Goal: Information Seeking & Learning: Check status

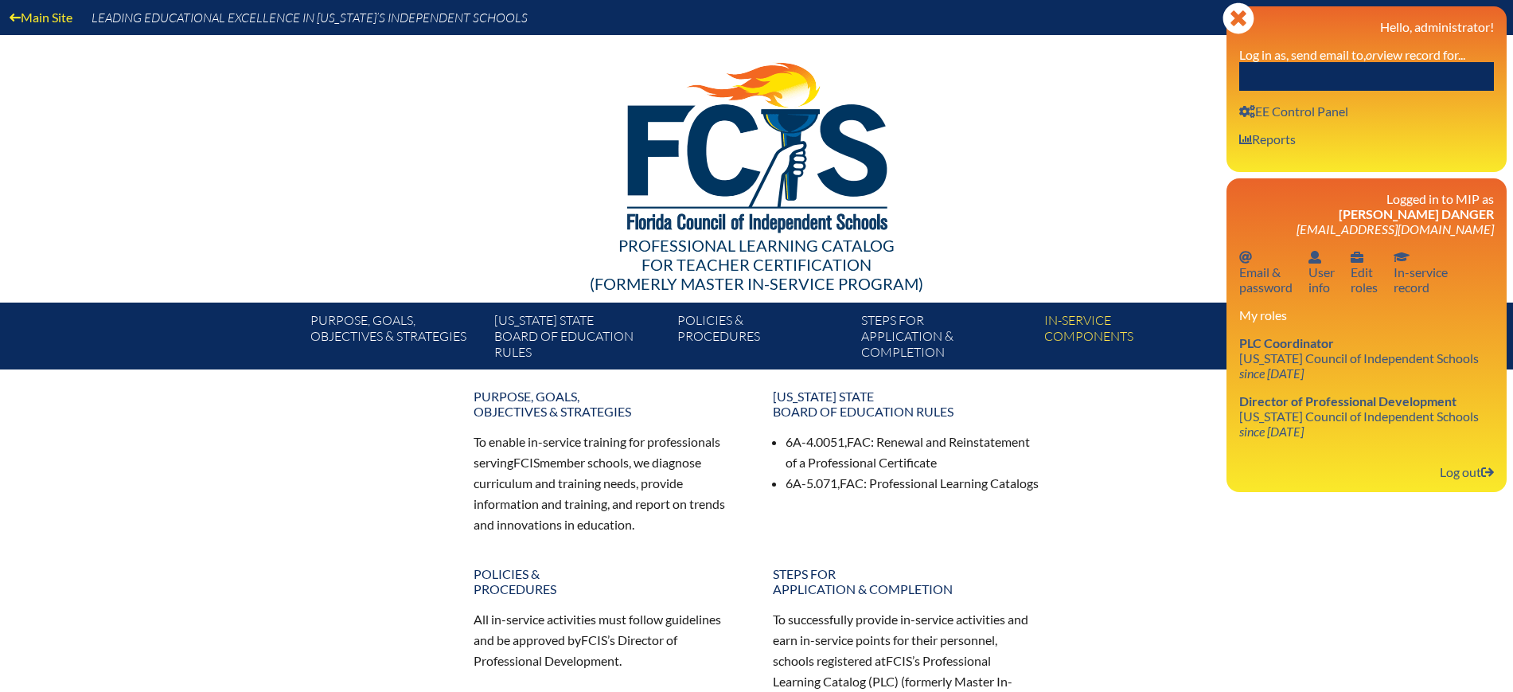
click at [1402, 69] on input "text" at bounding box center [1366, 76] width 255 height 29
paste input "[PERSON_NAME]"
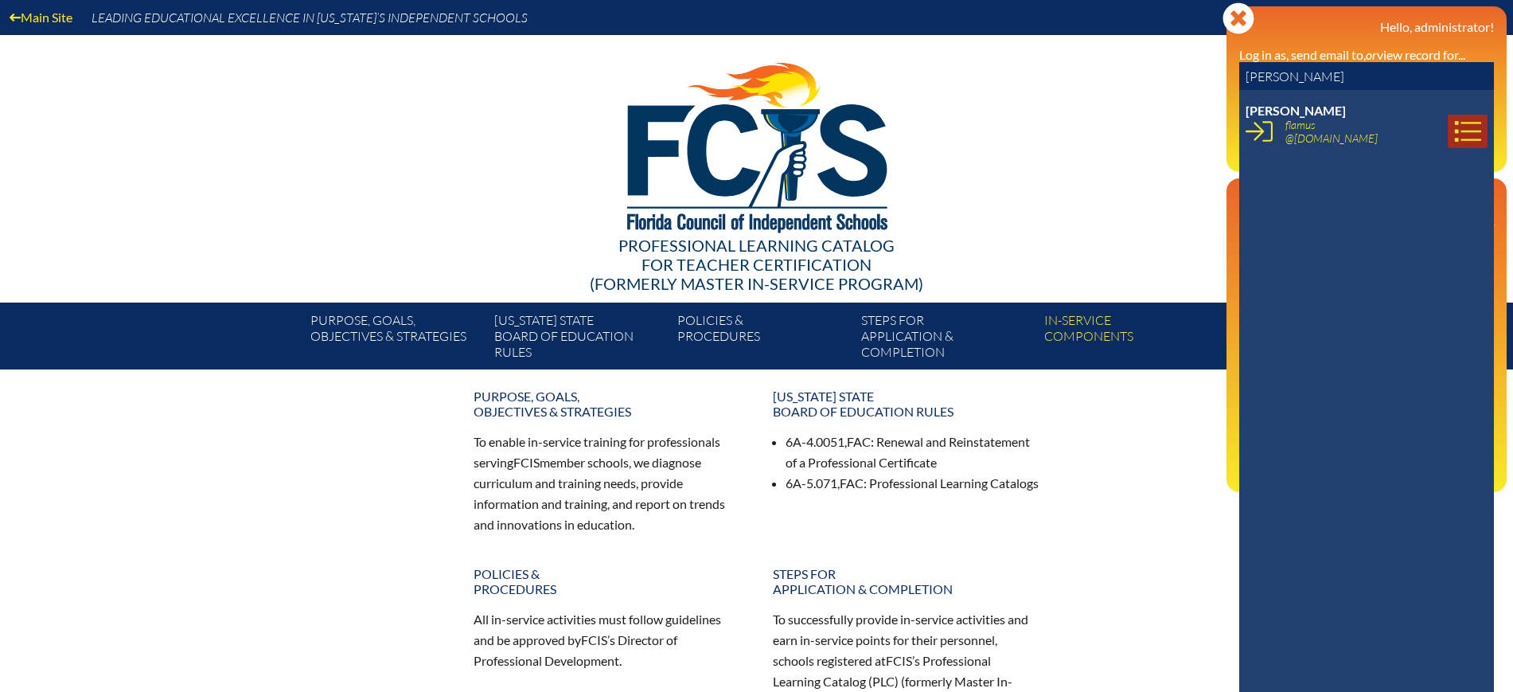
type input "[PERSON_NAME]"
click at [1455, 122] on icon at bounding box center [1468, 131] width 26 height 21
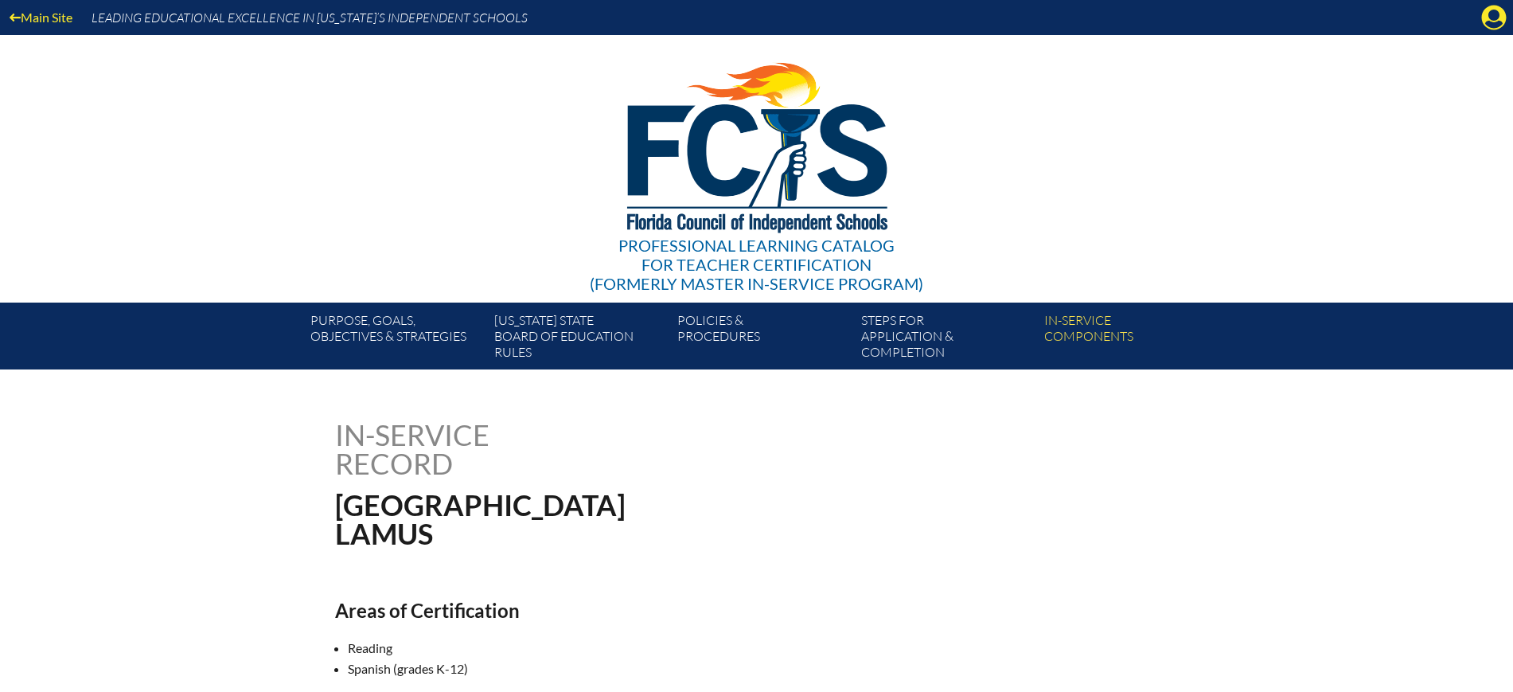
scroll to position [497, 0]
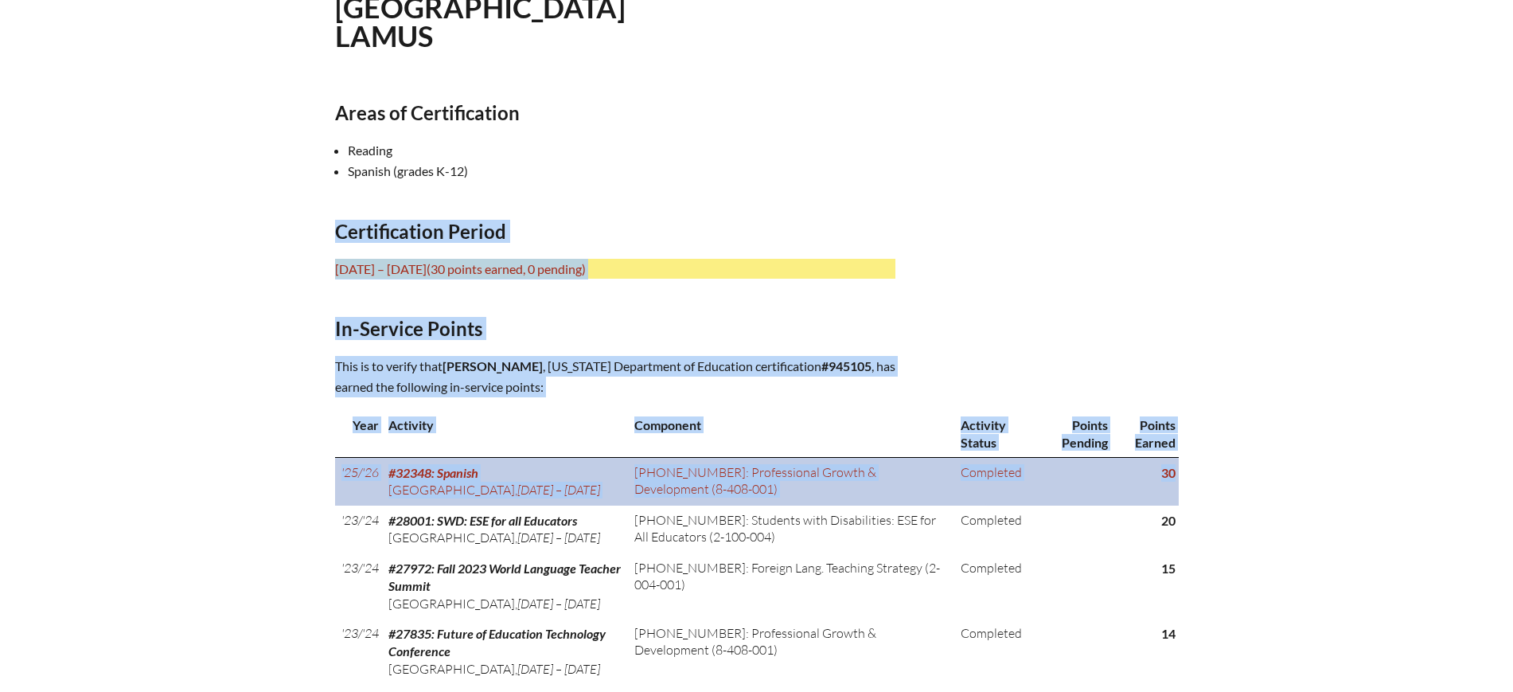
drag, startPoint x: 331, startPoint y: 220, endPoint x: 1173, endPoint y: 474, distance: 879.3
click at [1173, 474] on div "In-service record [PERSON_NAME] Areas of Certification [GEOGRAPHIC_DATA] Spanis…" at bounding box center [757, 434] width 895 height 1022
copy div "Certification Period July 1, 2024 – June 30, 2029 (30 points earned, 0 pending)…"
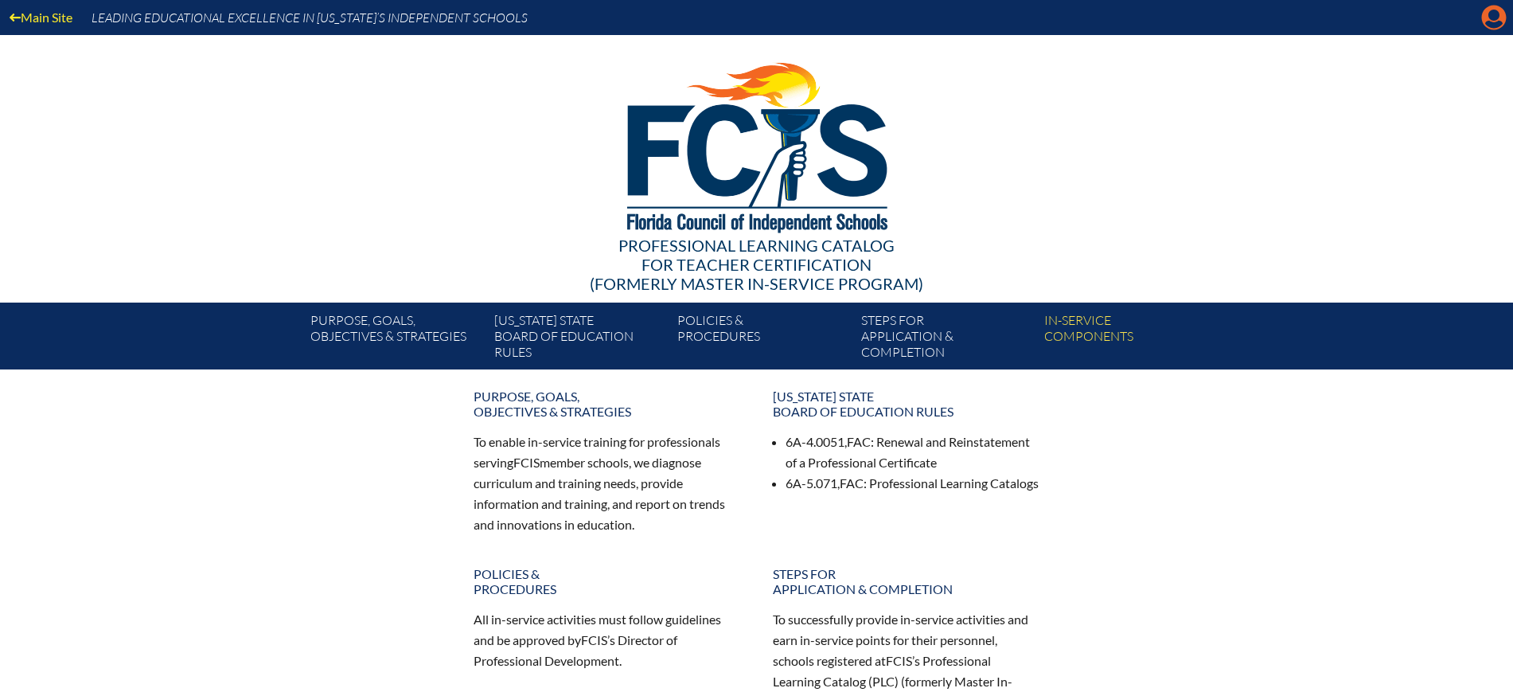
click at [1492, 16] on icon "Manage Account" at bounding box center [1493, 17] width 25 height 25
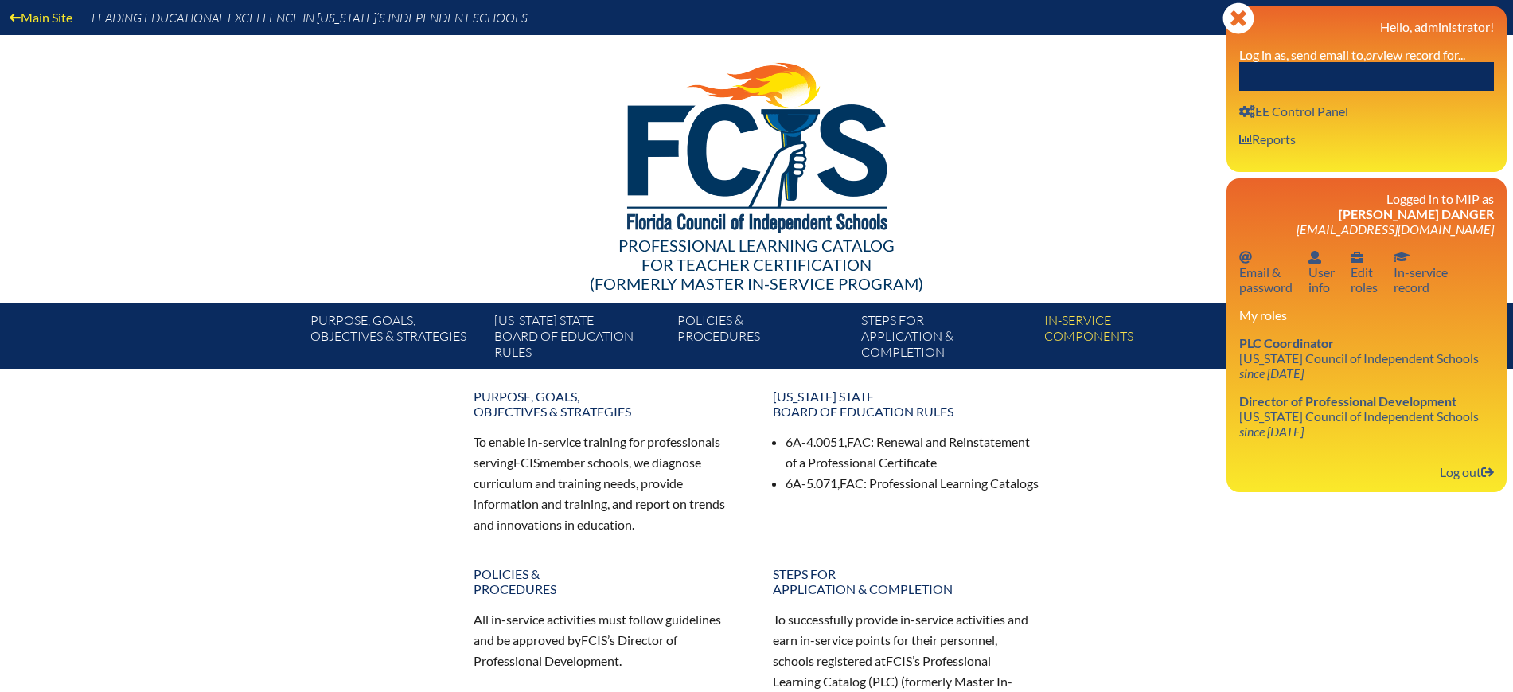
click at [1450, 72] on input "text" at bounding box center [1366, 76] width 255 height 29
paste input "Dona-Morice"
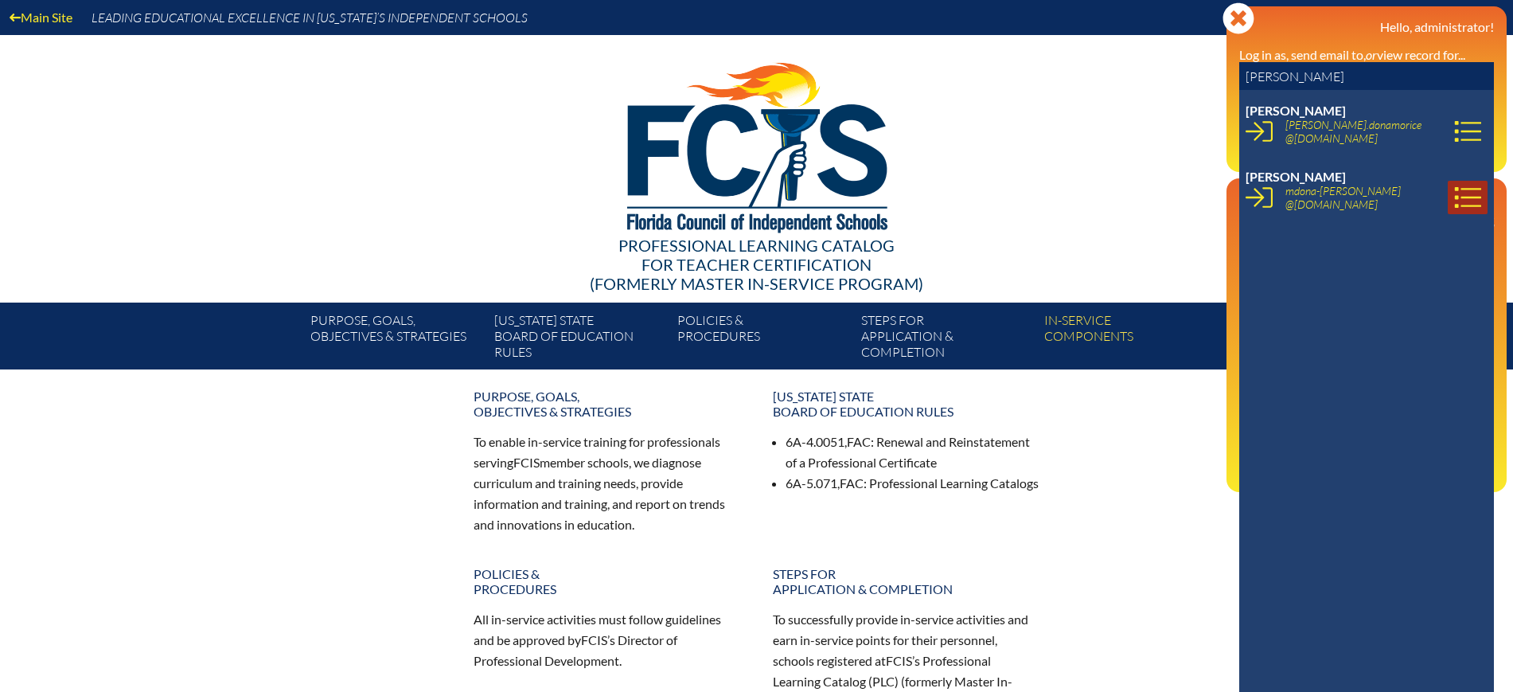
type input "Dona-Morice"
click at [1455, 189] on icon at bounding box center [1468, 197] width 26 height 21
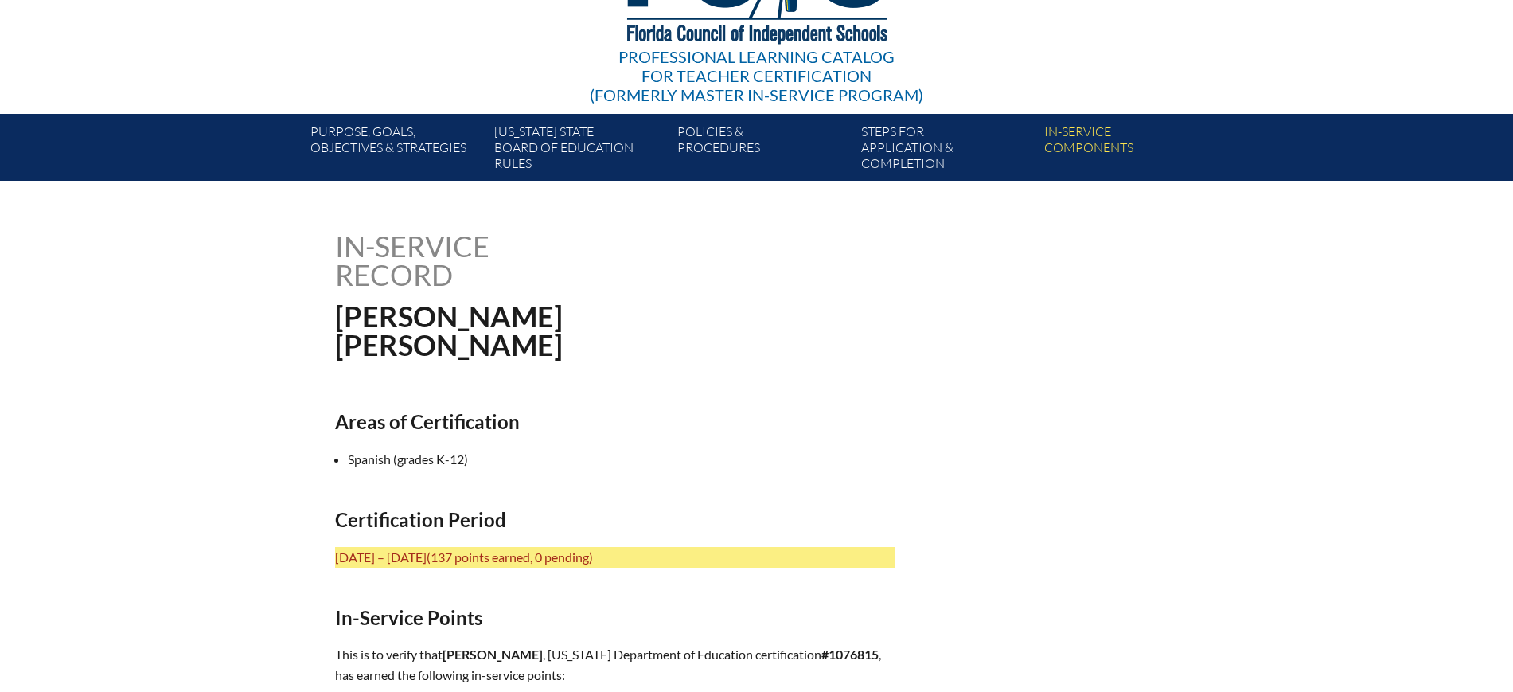
scroll to position [398, 0]
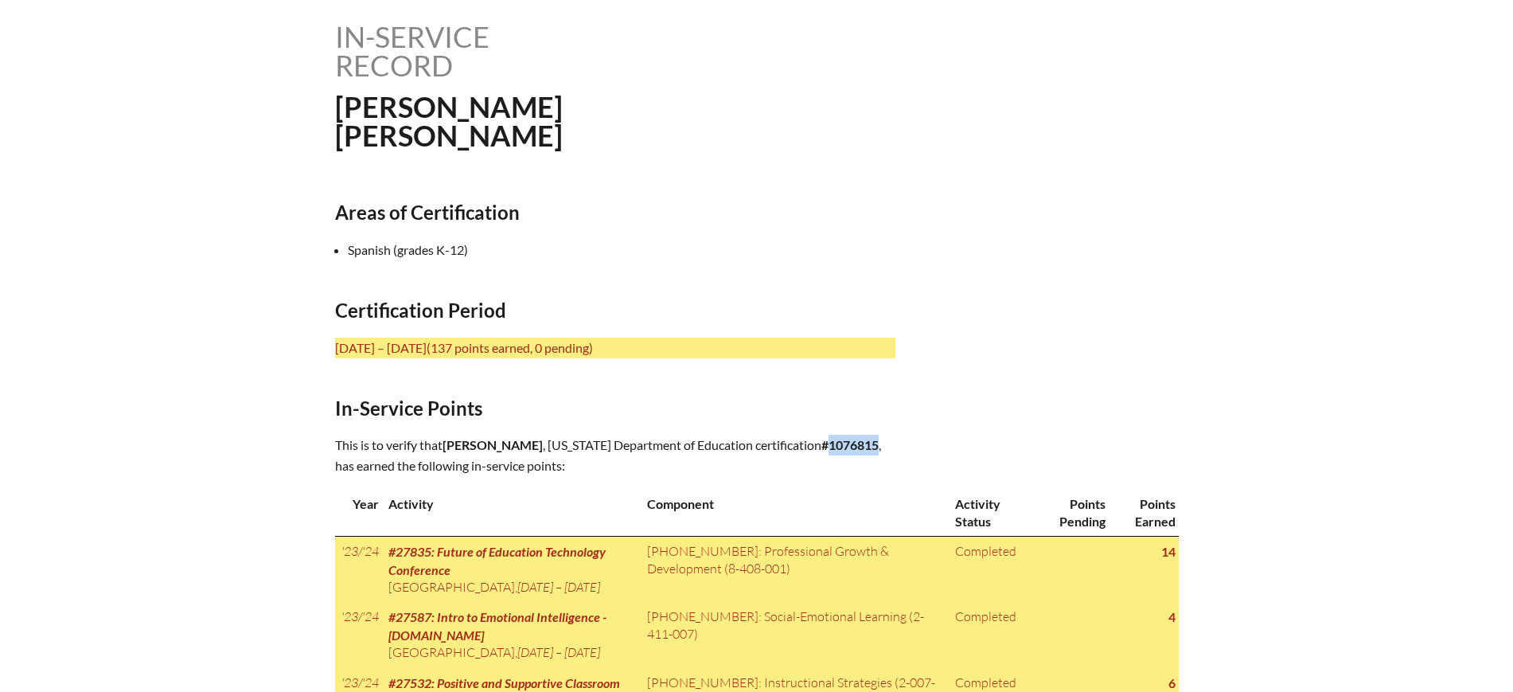
drag, startPoint x: 649, startPoint y: 454, endPoint x: 597, endPoint y: 460, distance: 52.0
click at [821, 452] on b "#1076815" at bounding box center [849, 444] width 57 height 15
copy b "1076815"
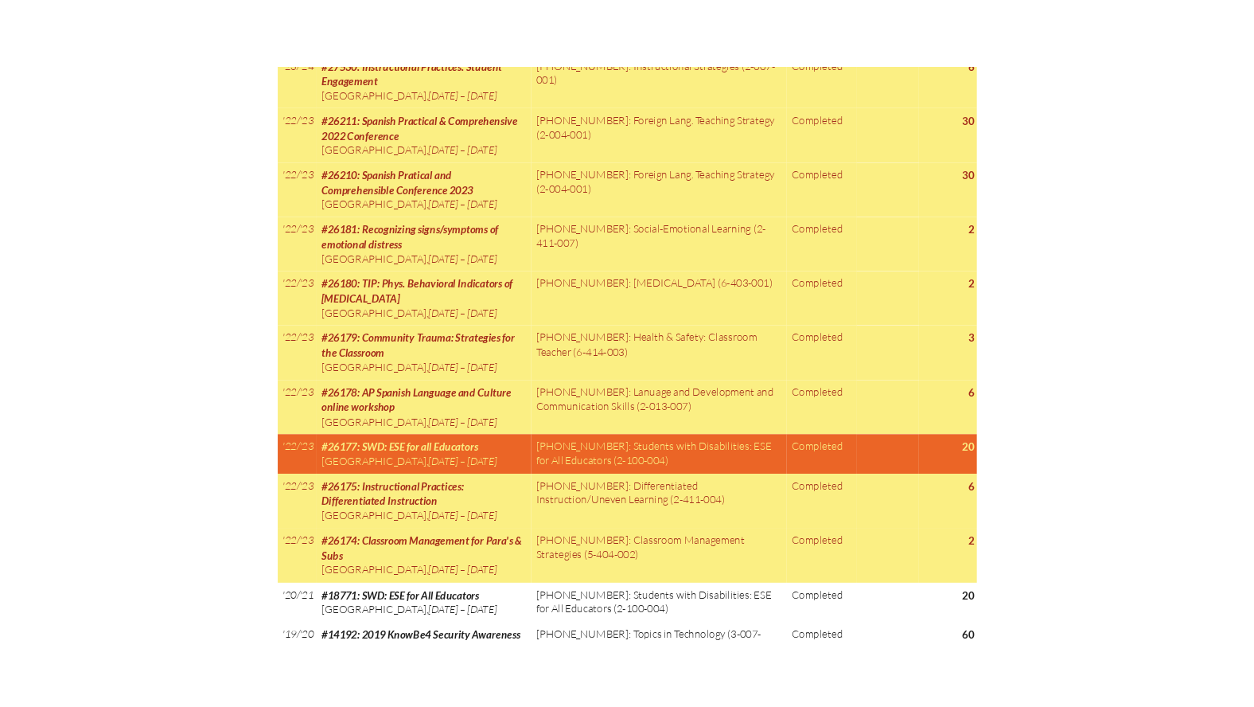
scroll to position [1293, 0]
